Goal: Information Seeking & Learning: Learn about a topic

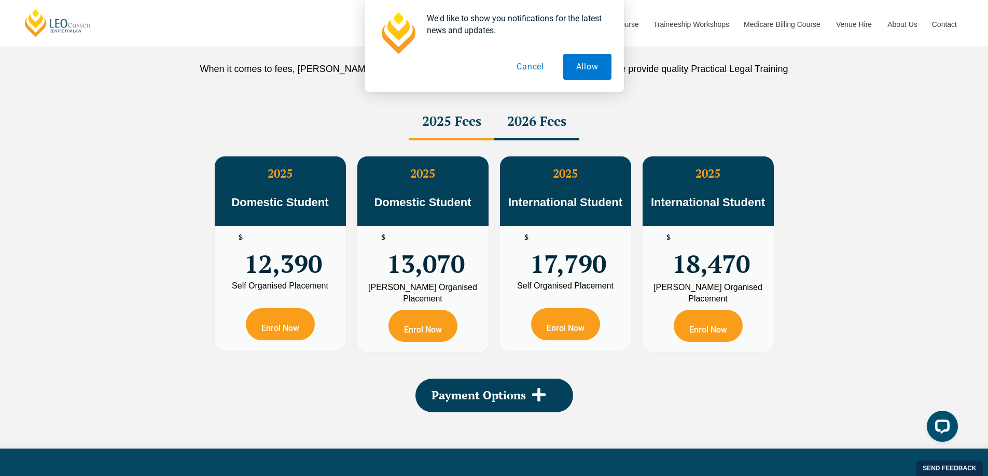
scroll to position [1854, 0]
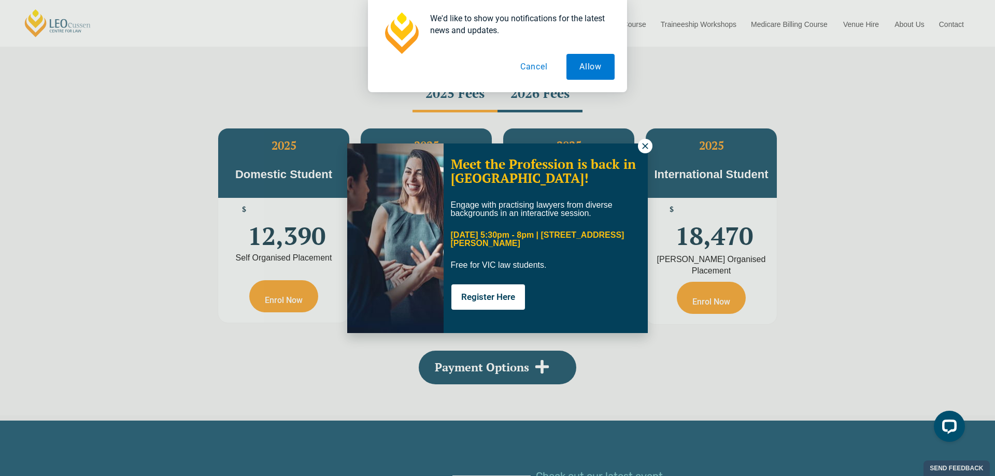
click at [644, 146] on icon at bounding box center [645, 146] width 9 height 9
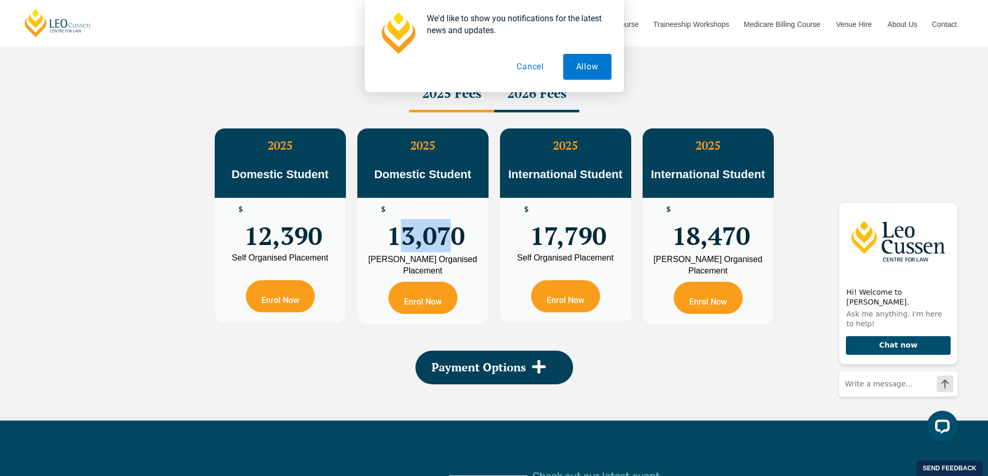
drag, startPoint x: 399, startPoint y: 239, endPoint x: 450, endPoint y: 252, distance: 52.4
click at [450, 246] on span "13,070" at bounding box center [426, 226] width 78 height 40
click at [531, 375] on icon at bounding box center [539, 367] width 16 height 16
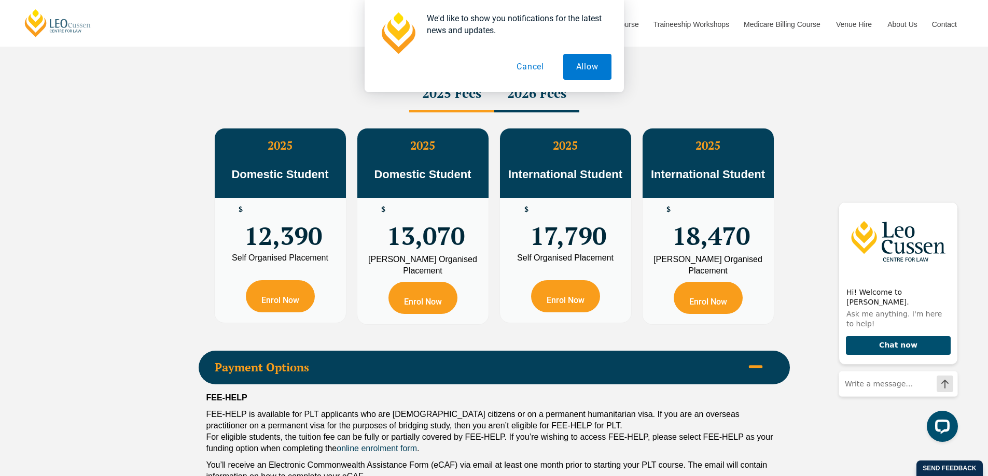
scroll to position [2098, 0]
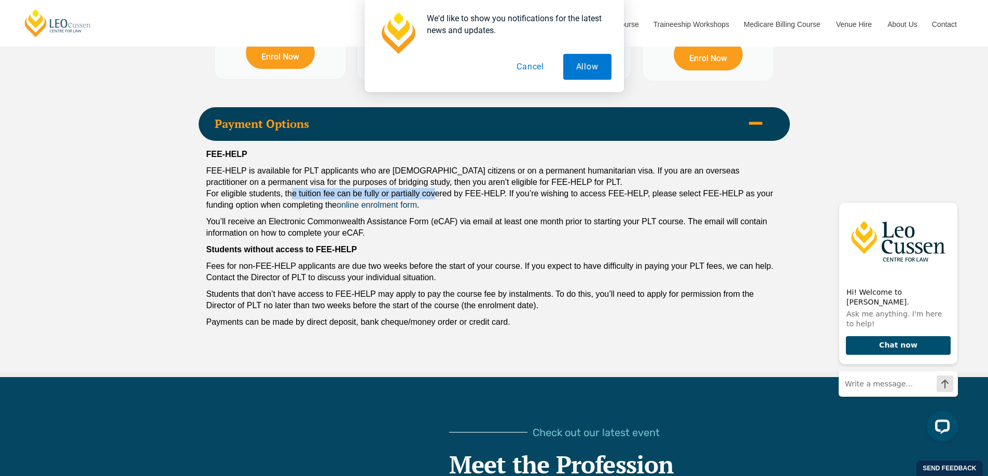
drag, startPoint x: 436, startPoint y: 199, endPoint x: 290, endPoint y: 198, distance: 146.2
click at [290, 198] on p "FEE-HELP is available for PLT applicants who are Australian citizens or on a pe…" at bounding box center [493, 188] width 575 height 46
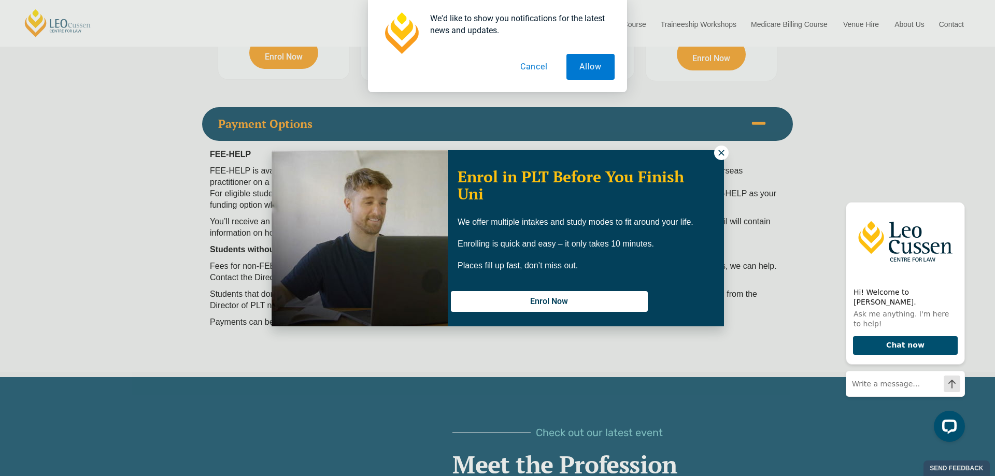
click at [726, 153] on button at bounding box center [721, 153] width 15 height 15
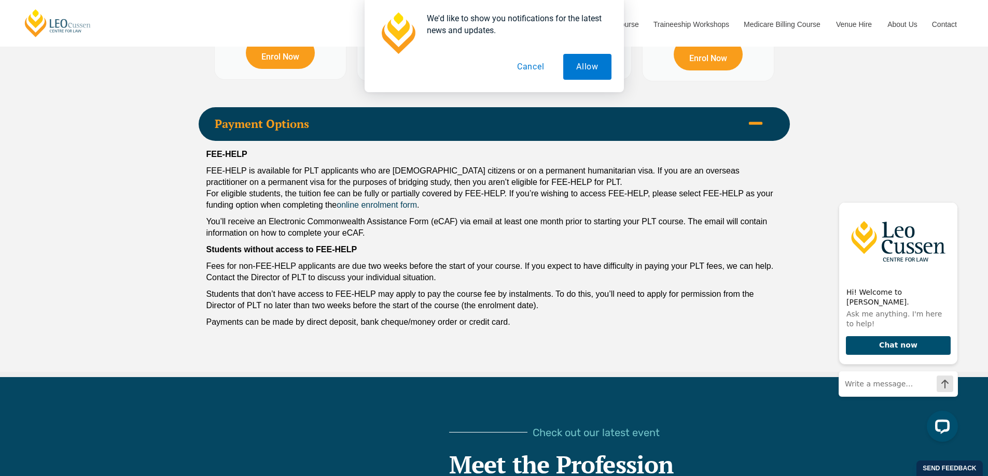
click at [503, 231] on p "You’ll receive an Electronic Commonwealth Assistance Form (eCAF) via email at l…" at bounding box center [493, 227] width 575 height 23
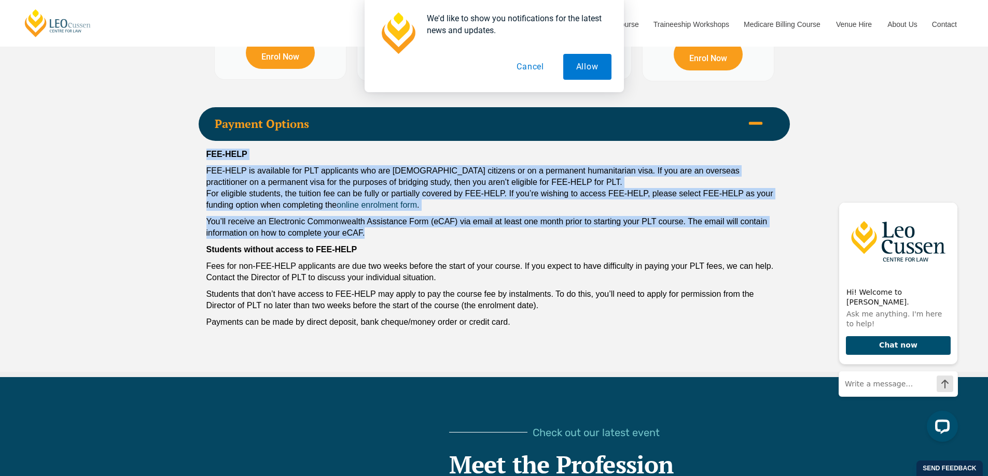
drag, startPoint x: 373, startPoint y: 232, endPoint x: 206, endPoint y: 156, distance: 183.7
click at [206, 156] on div "FEE-HELP FEE-HELP is available for PLT applicants who are Australian citizens o…" at bounding box center [494, 241] width 591 height 200
click at [283, 190] on p "FEE-HELP is available for PLT applicants who are Australian citizens or on a pe…" at bounding box center [493, 188] width 575 height 46
drag, startPoint x: 378, startPoint y: 233, endPoint x: 190, endPoint y: 175, distance: 197.6
click at [190, 175] on div "PLT Program Fees When it comes to fees, Leo Cussen makes it easy and clear – wh…" at bounding box center [494, 51] width 988 height 654
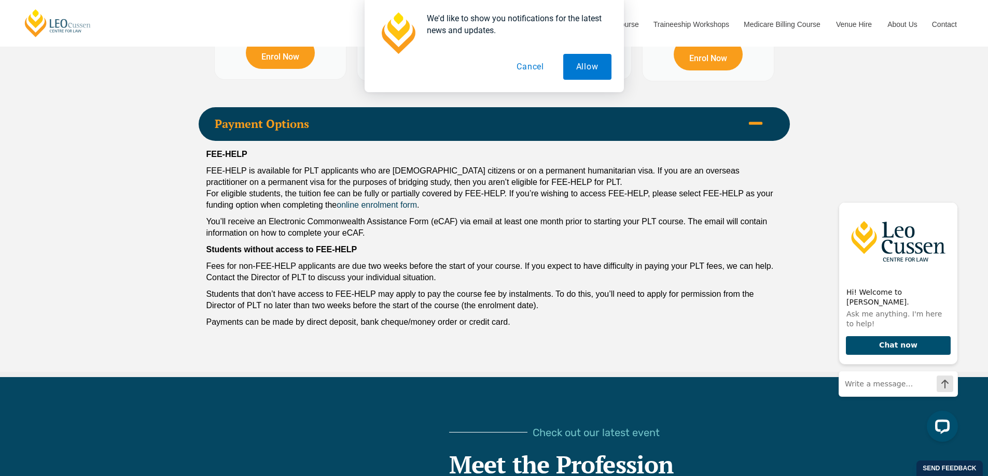
click at [255, 280] on p "Fees for non-FEE-HELP applicants are due two weeks before the start of your cou…" at bounding box center [493, 272] width 575 height 23
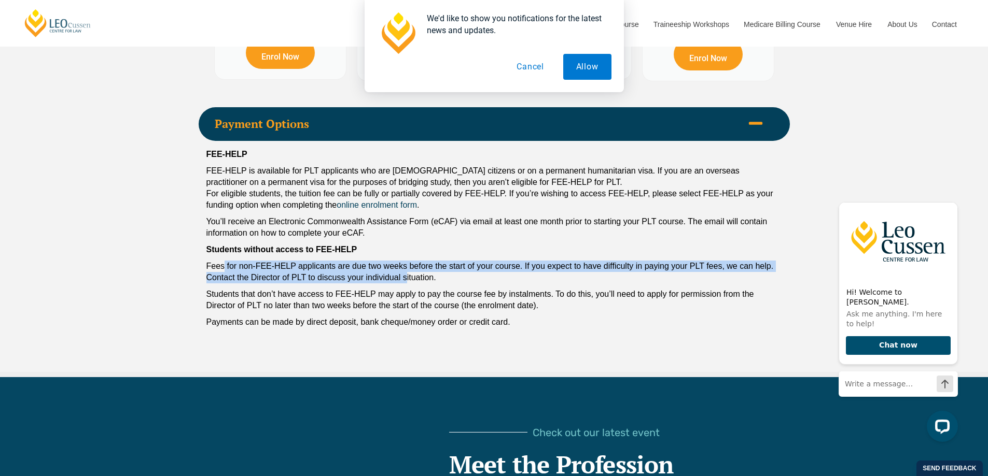
drag, startPoint x: 224, startPoint y: 269, endPoint x: 405, endPoint y: 279, distance: 181.2
click at [405, 279] on p "Fees for non-FEE-HELP applicants are due two weeks before the start of your cou…" at bounding box center [493, 272] width 575 height 23
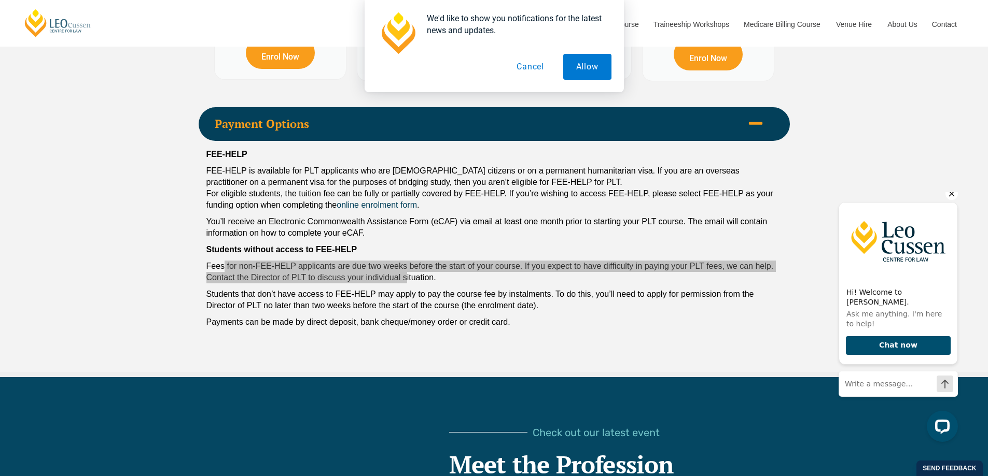
click at [948, 200] on icon "Hide greeting" at bounding box center [951, 194] width 12 height 12
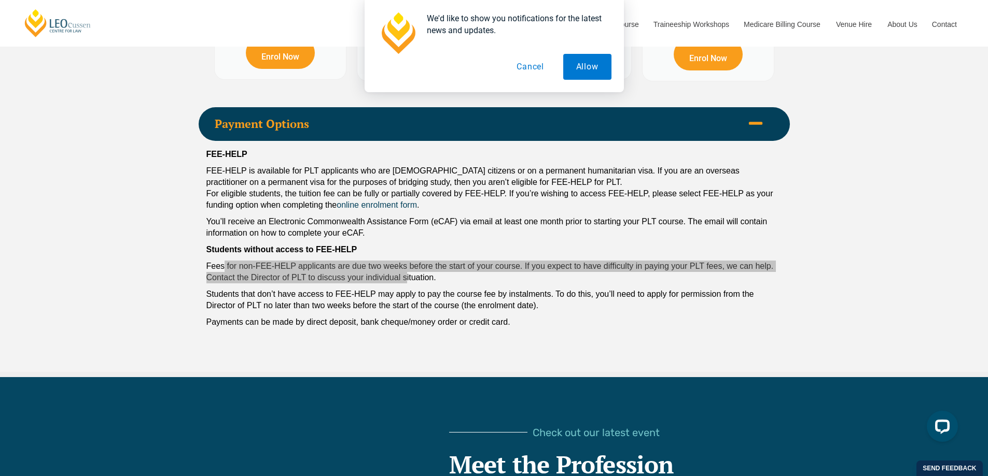
scroll to position [2105, 0]
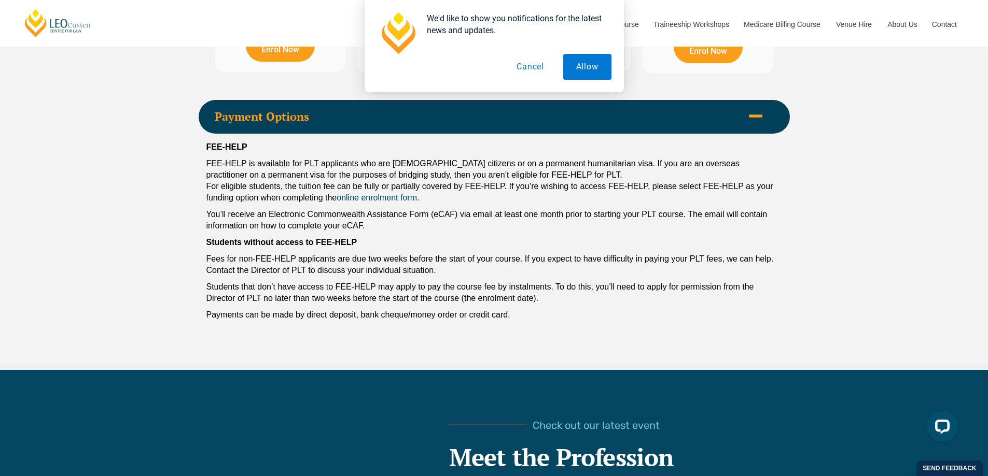
click at [457, 227] on p "You’ll receive an Electronic Commonwealth Assistance Form (eCAF) via email at l…" at bounding box center [493, 220] width 575 height 23
drag, startPoint x: 211, startPoint y: 313, endPoint x: 435, endPoint y: 315, distance: 224.5
click at [435, 315] on p "Payments can be made by direct deposit, bank cheque/money order or credit card." at bounding box center [493, 314] width 575 height 11
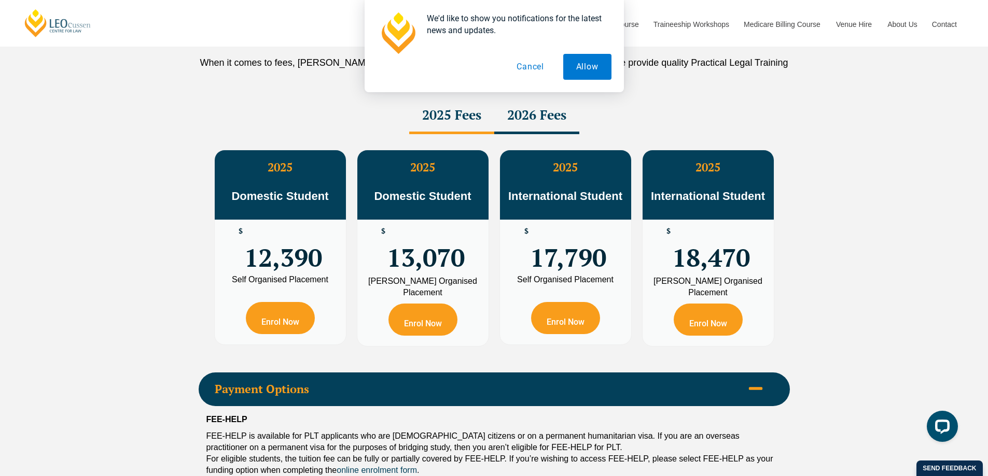
scroll to position [1804, 0]
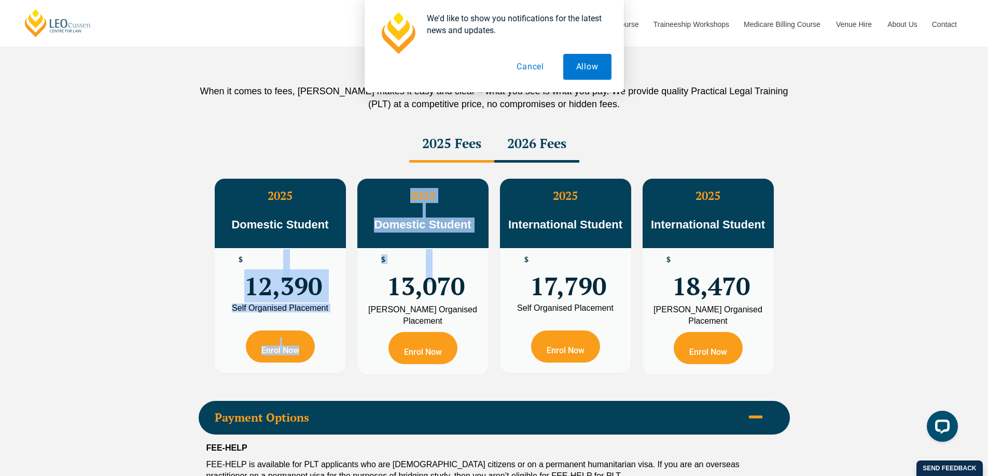
drag, startPoint x: 387, startPoint y: 261, endPoint x: 270, endPoint y: 260, distance: 117.7
click at [270, 260] on div "2025 Domestic Student $ 12,390 Self Organised Placement Enrol Now 2025 Domestic…" at bounding box center [494, 276] width 570 height 207
click at [270, 260] on span "12,390" at bounding box center [283, 276] width 78 height 40
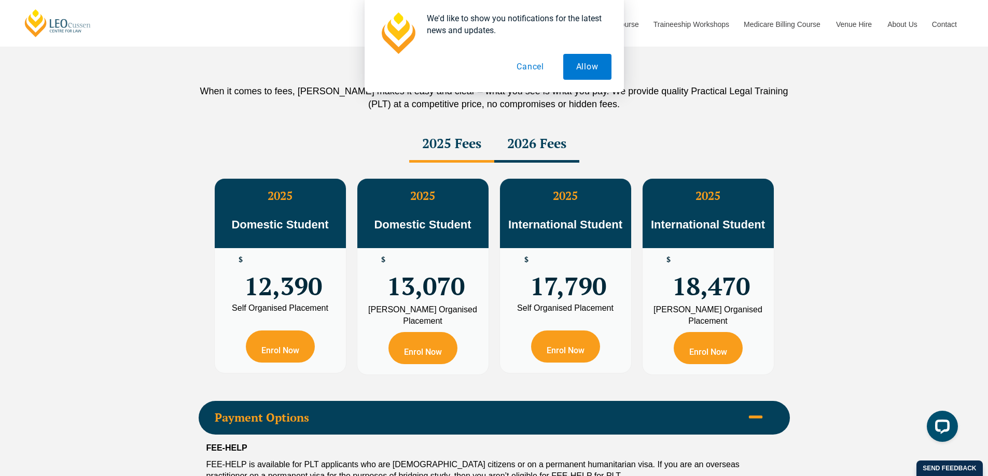
click at [563, 149] on div "2026 Fees" at bounding box center [536, 144] width 85 height 36
click at [461, 156] on div "2025 Fees" at bounding box center [451, 144] width 85 height 36
click at [524, 158] on div "2026 Fees" at bounding box center [536, 144] width 85 height 36
click at [446, 158] on div "2025 Fees" at bounding box center [451, 144] width 85 height 36
click at [529, 163] on div "2026 Fees" at bounding box center [536, 144] width 85 height 36
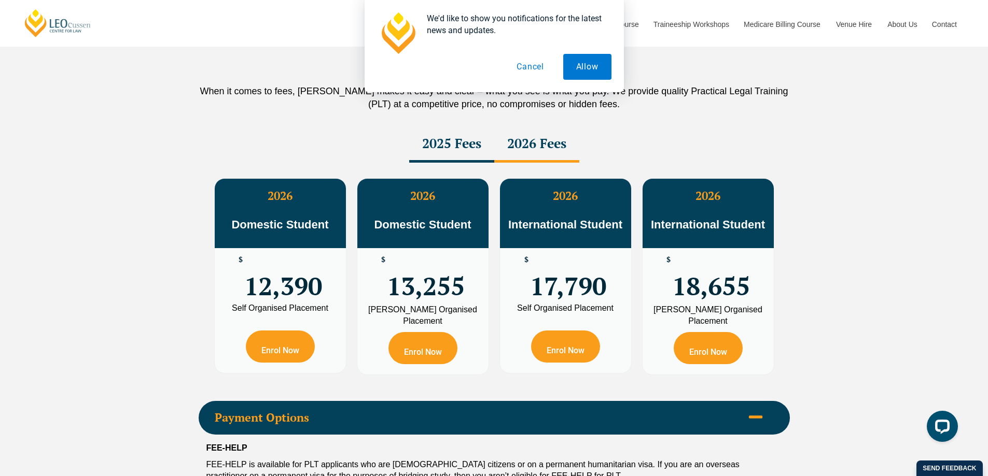
click at [433, 162] on div "2025 Fees" at bounding box center [451, 144] width 85 height 36
click at [510, 162] on div "2026 Fees" at bounding box center [536, 144] width 85 height 36
click at [449, 159] on div "2025 Fees" at bounding box center [451, 144] width 85 height 36
click at [520, 159] on div "2026 Fees" at bounding box center [536, 144] width 85 height 36
click at [468, 151] on div "2025 Fees" at bounding box center [451, 144] width 85 height 36
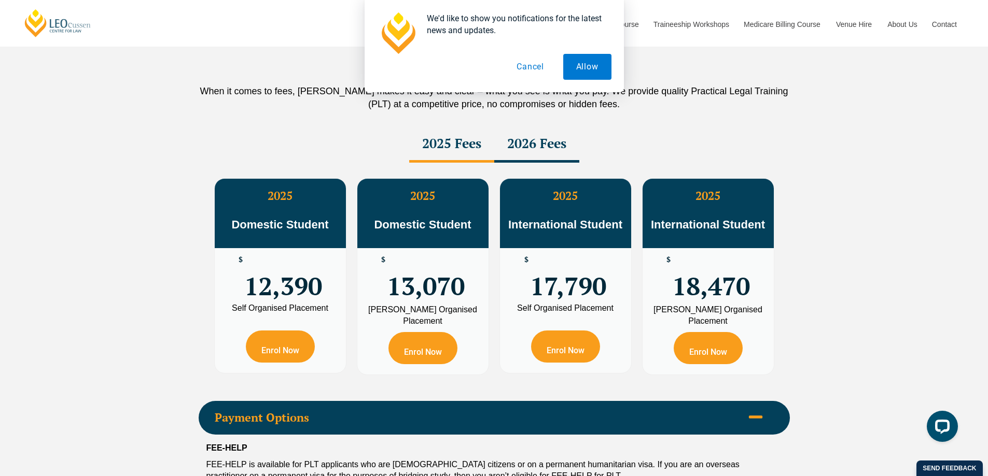
click at [517, 151] on div "2026 Fees" at bounding box center [536, 144] width 85 height 36
click at [457, 156] on div "2025 Fees" at bounding box center [451, 144] width 85 height 36
